Goal: Find specific page/section: Find specific page/section

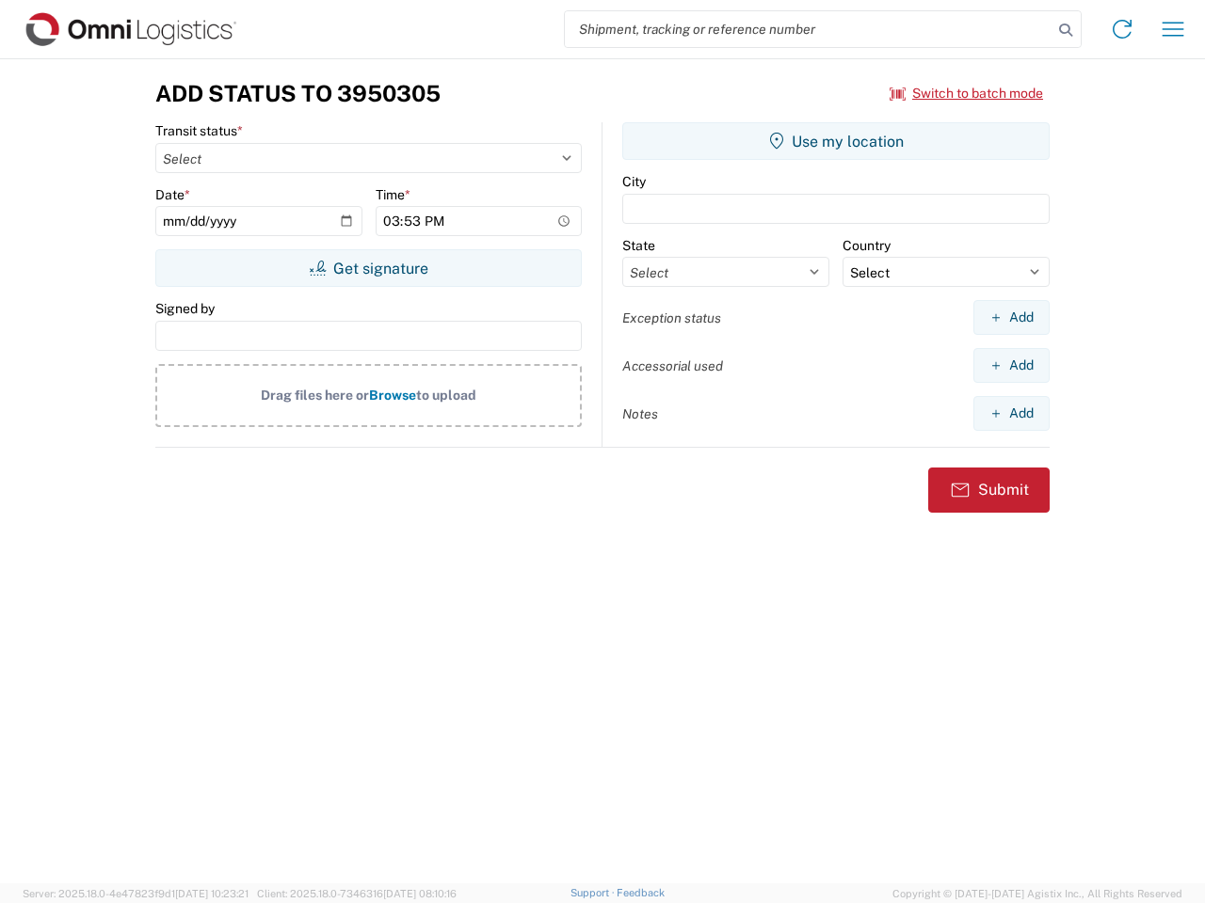
click at [808, 29] on input "search" at bounding box center [808, 29] width 487 height 36
click at [1065, 30] on icon at bounding box center [1065, 30] width 26 height 26
click at [1122, 29] on icon at bounding box center [1122, 29] width 30 height 30
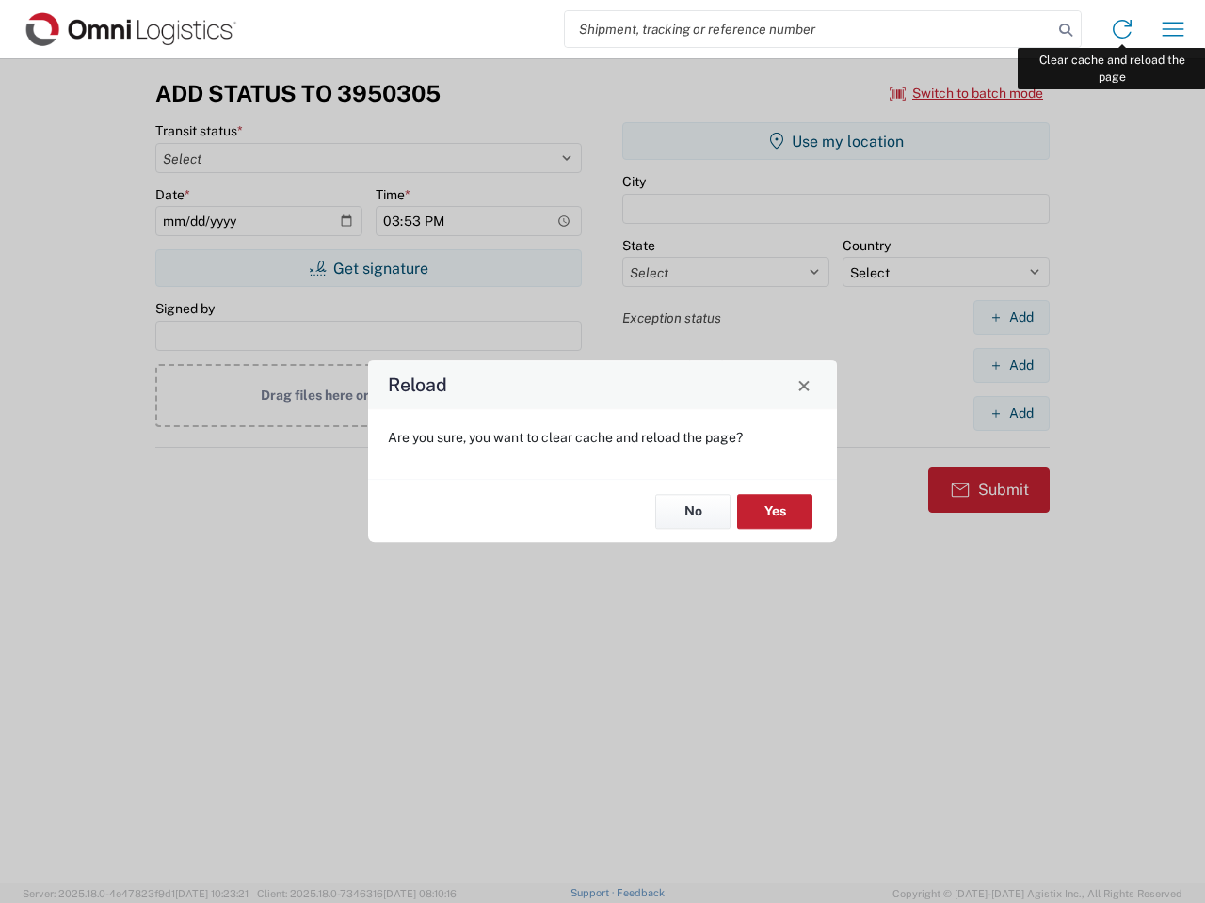
click at [1173, 29] on div "Reload Are you sure, you want to clear cache and reload the page? No Yes" at bounding box center [602, 451] width 1205 height 903
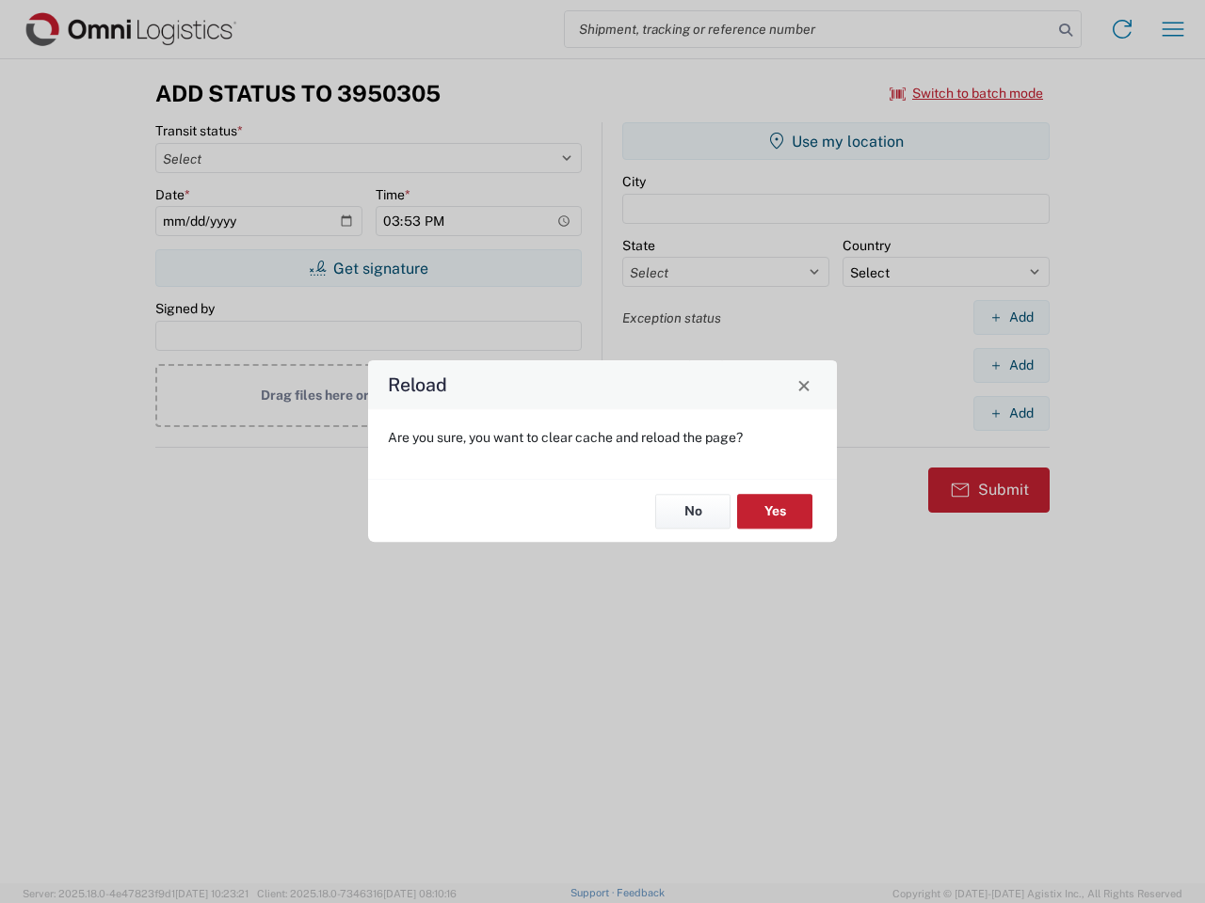
click at [966, 93] on div "Reload Are you sure, you want to clear cache and reload the page? No Yes" at bounding box center [602, 451] width 1205 height 903
click at [368, 268] on div "Reload Are you sure, you want to clear cache and reload the page? No Yes" at bounding box center [602, 451] width 1205 height 903
click at [836, 141] on div "Reload Are you sure, you want to clear cache and reload the page? No Yes" at bounding box center [602, 451] width 1205 height 903
click at [1011, 317] on div "Reload Are you sure, you want to clear cache and reload the page? No Yes" at bounding box center [602, 451] width 1205 height 903
click at [1011, 365] on div "Reload Are you sure, you want to clear cache and reload the page? No Yes" at bounding box center [602, 451] width 1205 height 903
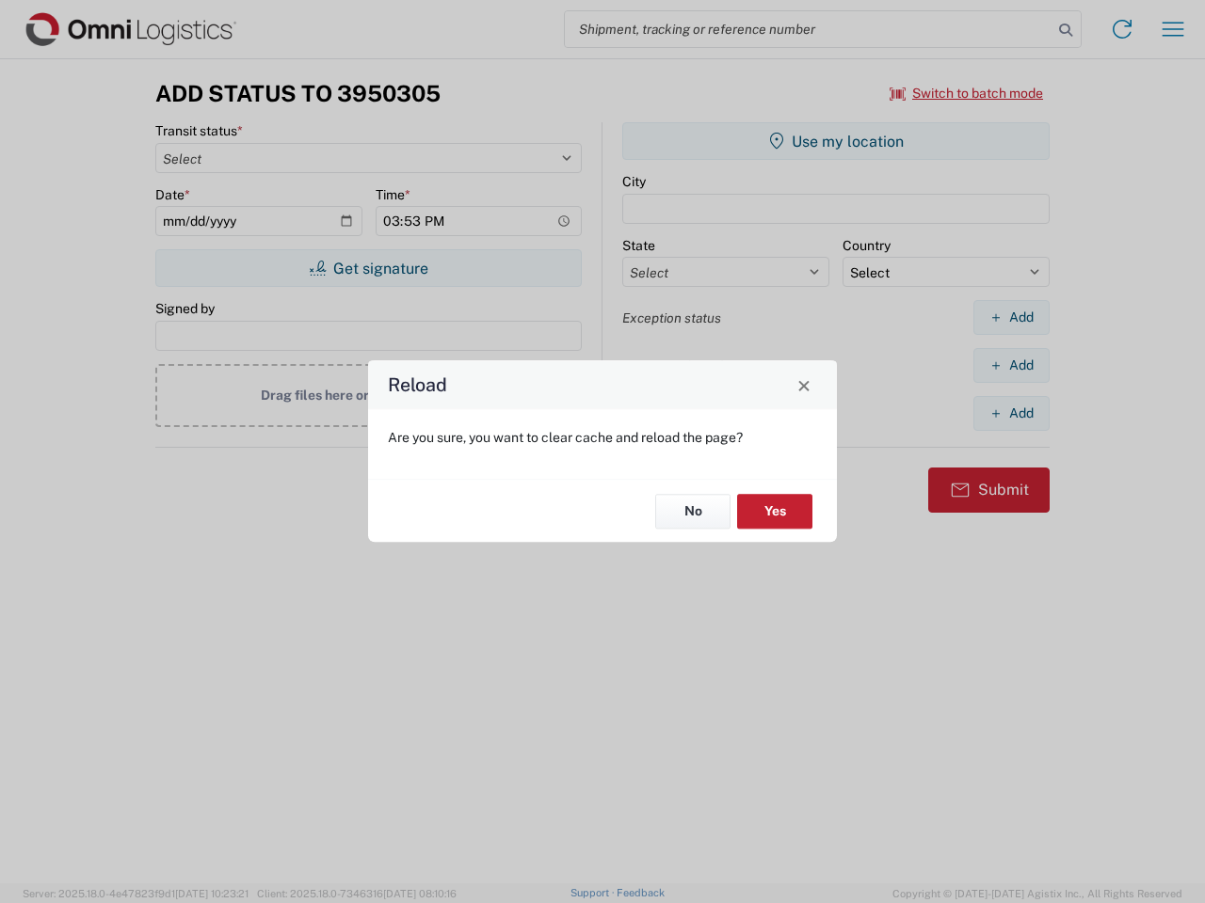
click at [1011, 413] on div "Reload Are you sure, you want to clear cache and reload the page? No Yes" at bounding box center [602, 451] width 1205 height 903
